Goal: Task Accomplishment & Management: Manage account settings

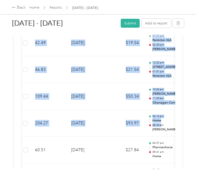
scroll to position [0, 194]
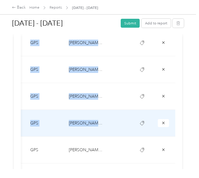
drag, startPoint x: 18, startPoint y: 100, endPoint x: 172, endPoint y: 123, distance: 155.2
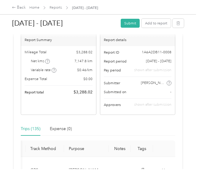
scroll to position [0, 0]
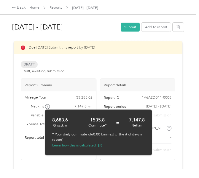
click at [47, 106] on icon at bounding box center [47, 106] width 3 height 3
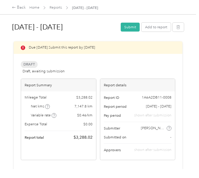
click at [40, 102] on div "Mileage Total $ 3,288.02 Net kms 7,147.8 km Variable rate $ 0.46 / km Expense T…" at bounding box center [58, 117] width 75 height 53
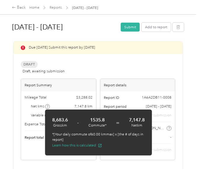
click at [49, 107] on span at bounding box center [47, 106] width 5 height 5
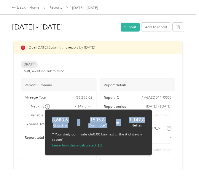
drag, startPoint x: 49, startPoint y: 118, endPoint x: 151, endPoint y: 124, distance: 102.0
click at [151, 124] on div "8,683.6 [PERSON_NAME] - 1535.8 Commute* = 7,147.8 Net km *[Your daily commute o…" at bounding box center [98, 132] width 107 height 46
copy div "8,683.6 [PERSON_NAME] - 1535.8 Commute* = 7,147.8"
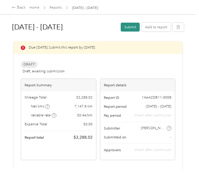
click at [130, 25] on button "Submit" at bounding box center [130, 27] width 19 height 9
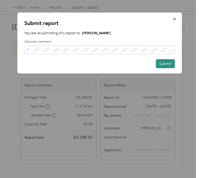
click at [170, 61] on button "Submit" at bounding box center [165, 63] width 19 height 9
